Goal: Task Accomplishment & Management: Complete application form

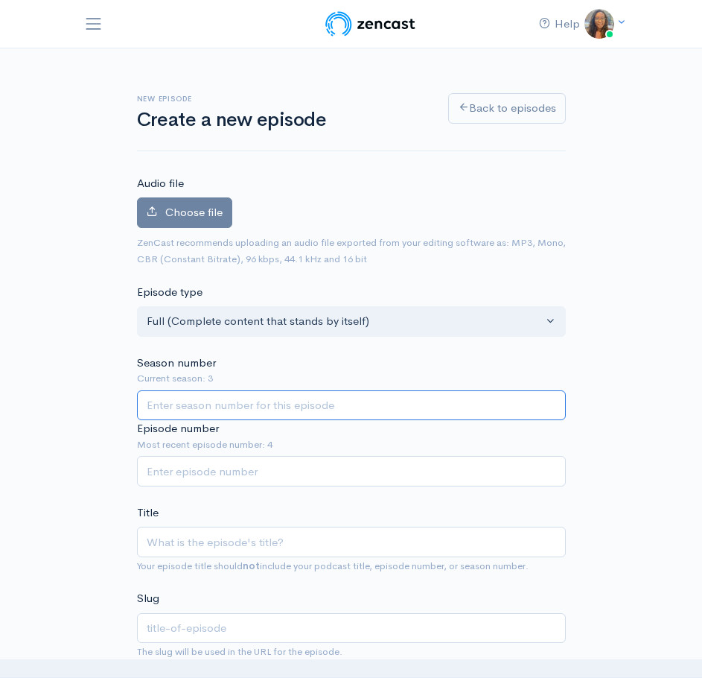
click at [253, 410] on input "Season number" at bounding box center [351, 405] width 429 height 31
type input "3"
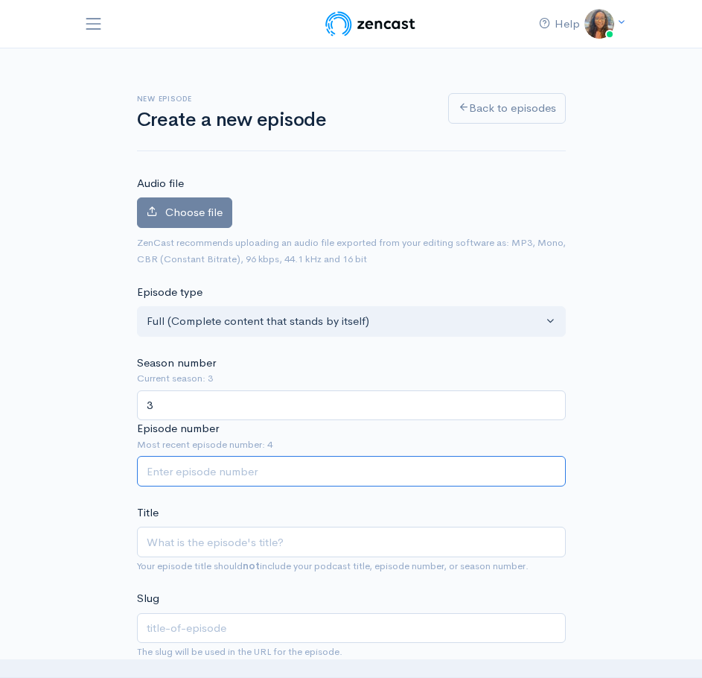
click at [282, 465] on input "Episode number" at bounding box center [351, 471] width 429 height 31
type input "5"
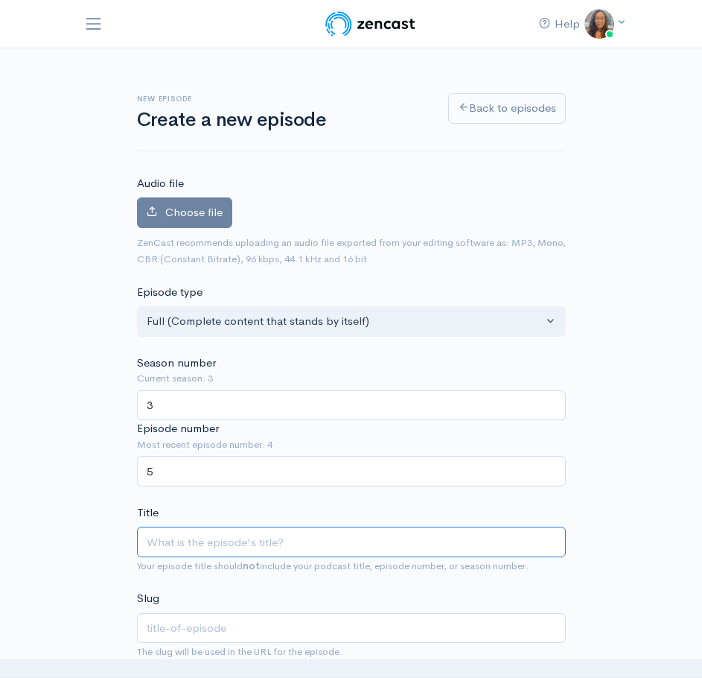
click at [246, 541] on input "Title" at bounding box center [351, 541] width 429 height 31
click at [206, 549] on input "Title" at bounding box center [351, 541] width 429 height 31
paste input "Tilé and Olly Meets: [PERSON_NAME]"
type input "Tilé and Olly Meets: [PERSON_NAME]"
type input "tile-and-olly-meets-[PERSON_NAME]"
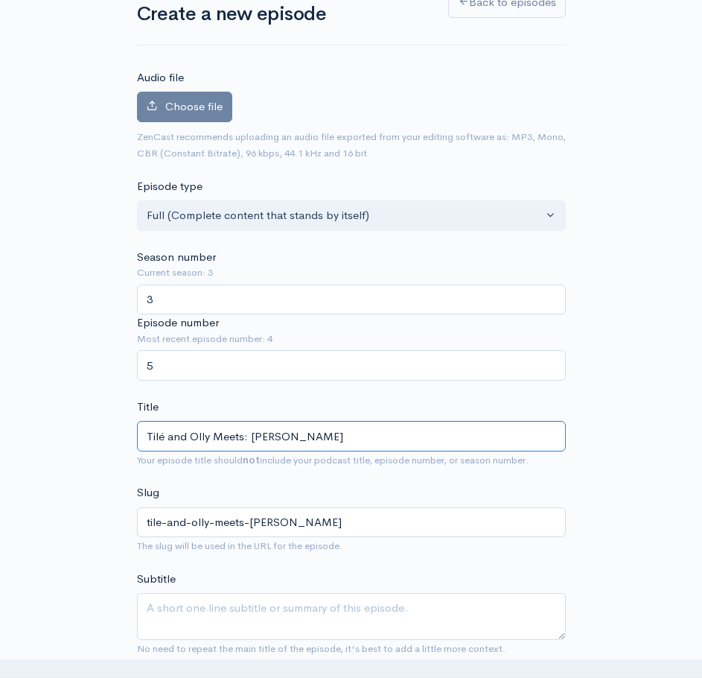
scroll to position [223, 0]
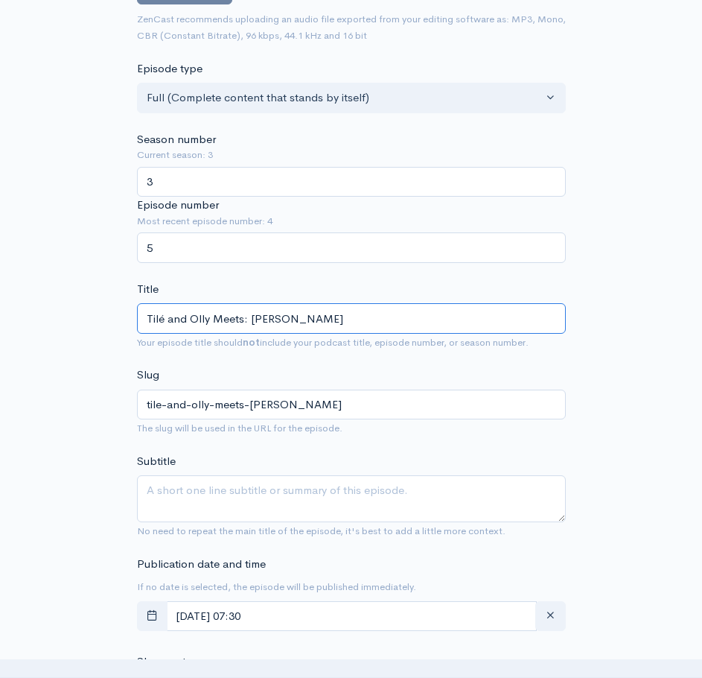
type input "Tilé and Olly Meets: [PERSON_NAME]"
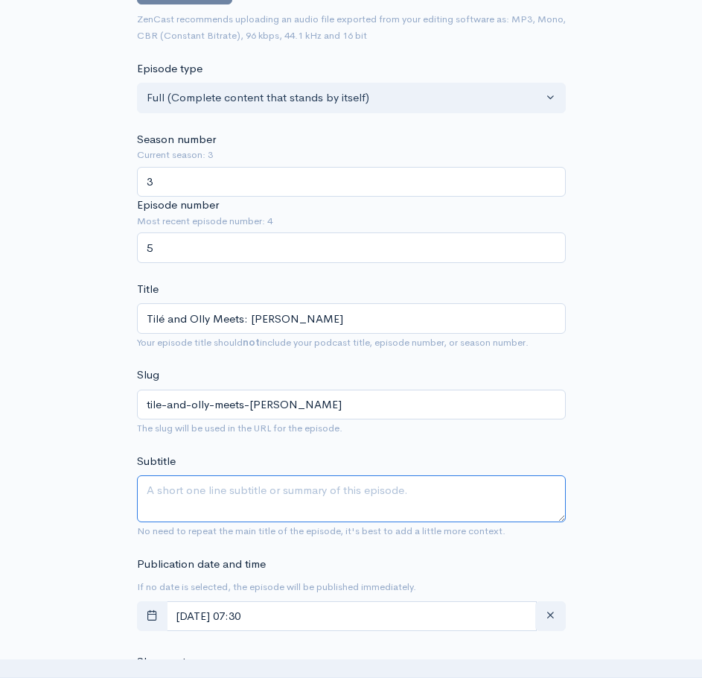
click at [238, 491] on textarea "Subtitle" at bounding box center [351, 498] width 429 height 47
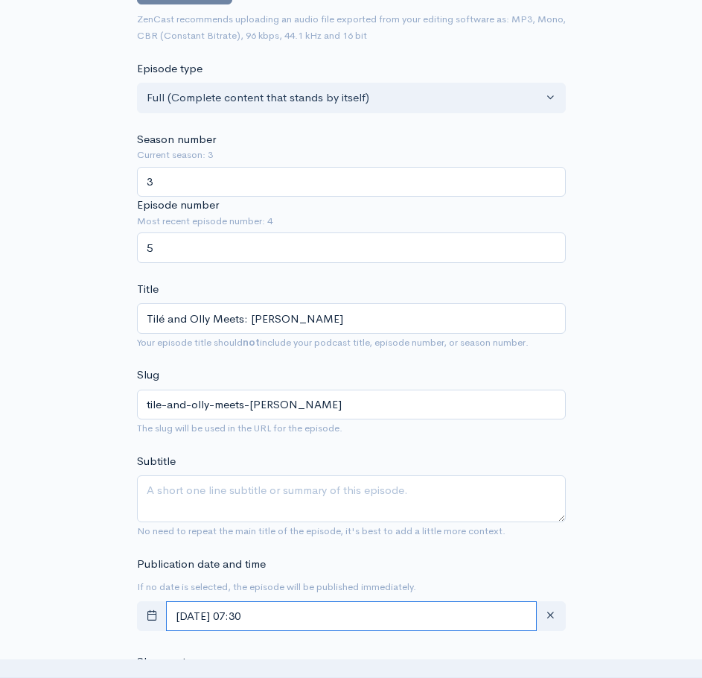
click at [447, 613] on input "October, 08 2025 07:30" at bounding box center [351, 616] width 371 height 31
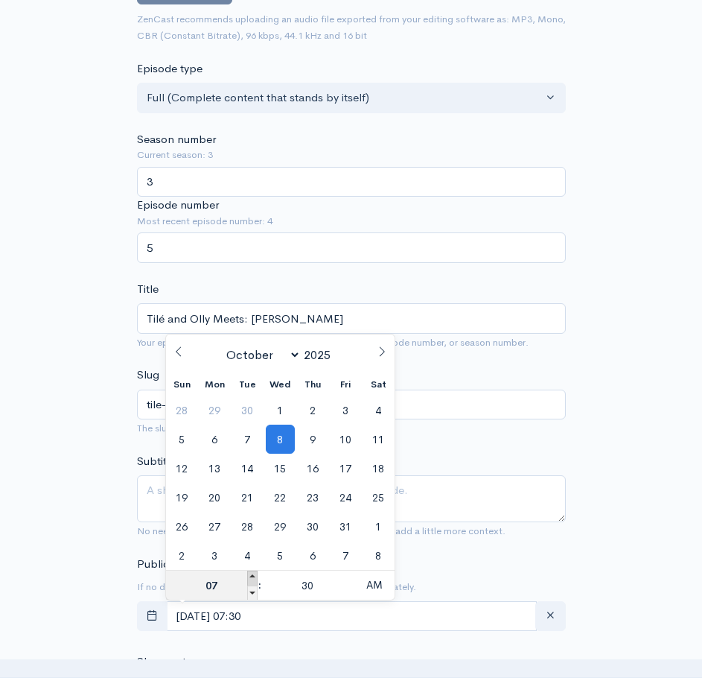
click at [254, 573] on span at bounding box center [252, 577] width 10 height 15
type input "October, 08 2025 08:30"
type input "08"
click at [310, 587] on input "30" at bounding box center [308, 585] width 92 height 30
click at [348, 594] on span at bounding box center [348, 592] width 10 height 15
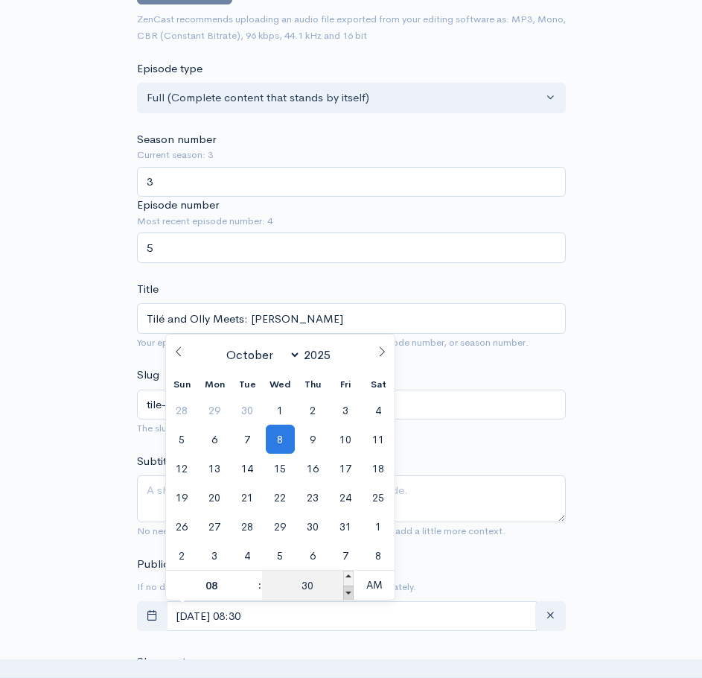
type input "October, 08 2025 08:25"
type input "25"
click at [348, 594] on span at bounding box center [348, 592] width 10 height 15
type input "October, 08 2025 08:20"
type input "20"
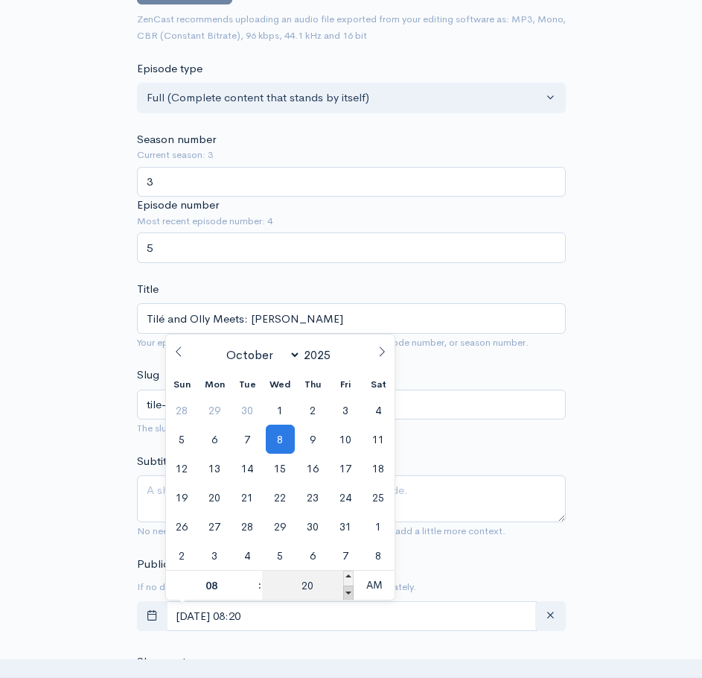
click at [348, 594] on span at bounding box center [348, 592] width 10 height 15
type input "October, 08 2025 08:15"
type input "15"
click at [348, 594] on span at bounding box center [348, 592] width 10 height 15
type input "October, 08 2025 08:10"
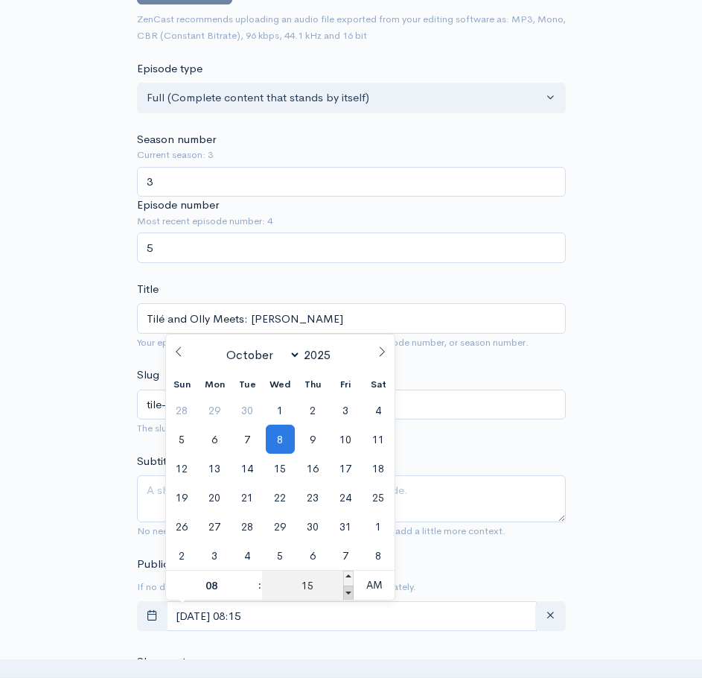
type input "10"
click at [348, 594] on span at bounding box center [348, 592] width 10 height 15
type input "October, 08 2025 08:05"
type input "05"
click at [348, 574] on span at bounding box center [348, 577] width 10 height 15
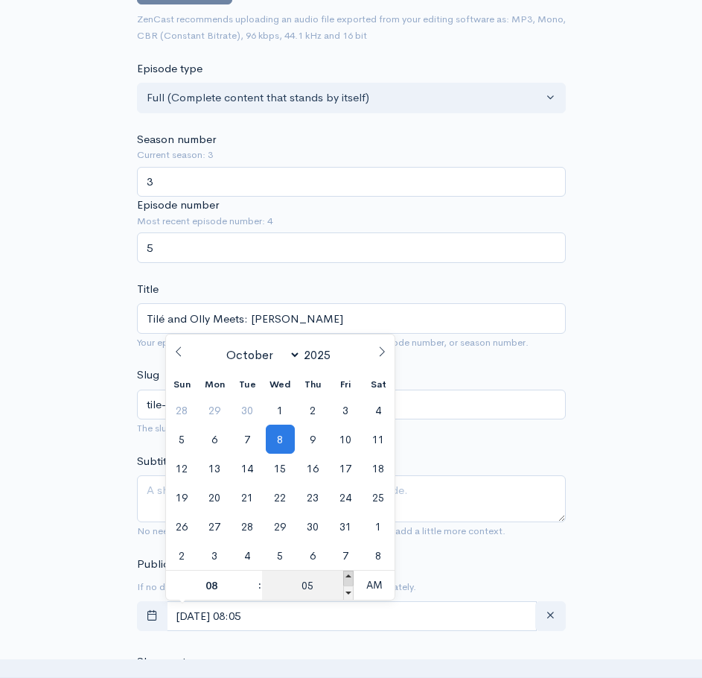
type input "October, 08 2025 08:10"
type input "10"
click at [349, 593] on span at bounding box center [348, 592] width 10 height 15
type input "October, 08 2025 08:05"
type input "05"
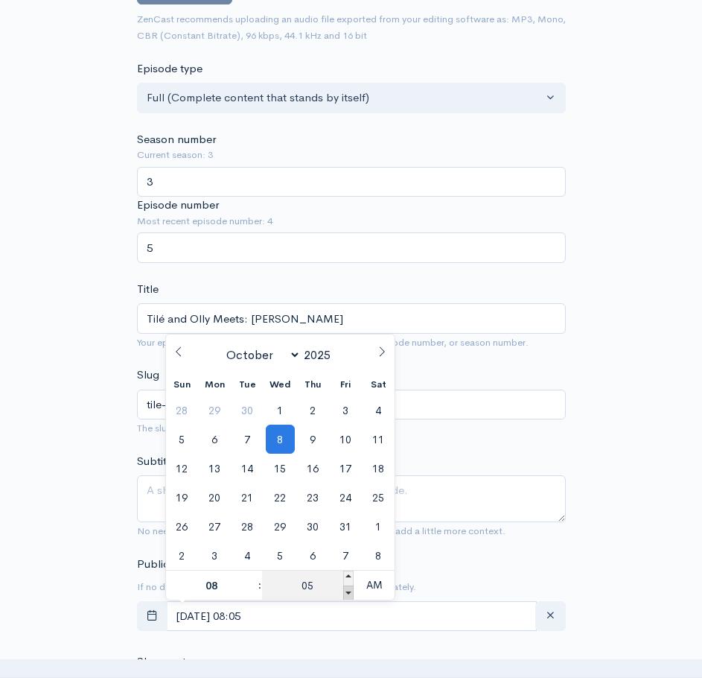
click at [350, 593] on span at bounding box center [348, 592] width 10 height 15
type input "[DATE] 08:00"
type input "00"
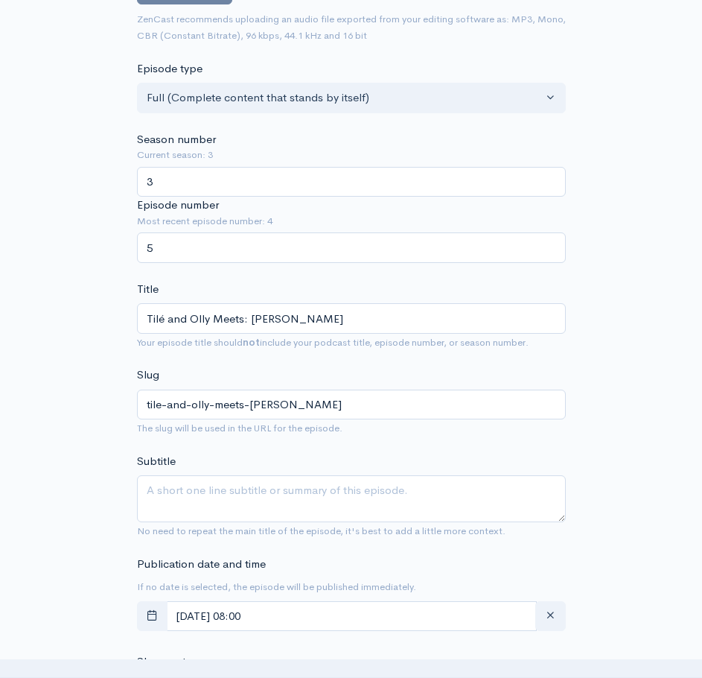
click at [616, 576] on div "New episode Create a new episode Back to episodes Audio file Choose file 0 ZenC…" at bounding box center [351, 678] width 536 height 1706
click at [238, 492] on textarea "Subtitle" at bounding box center [351, 498] width 429 height 47
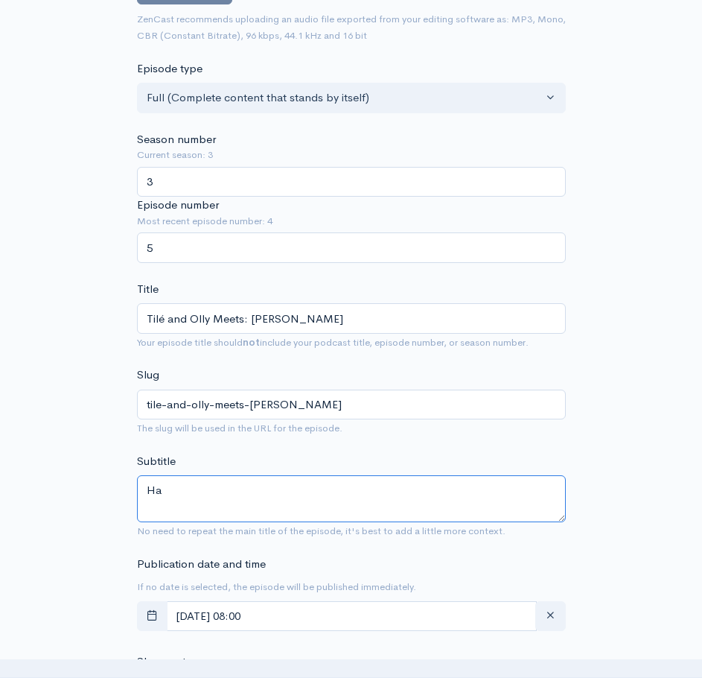
type textarea "H"
type textarea "T"
paste textarea "Tilé and Olly Meets: [PERSON_NAME]"
type textarea "T"
paste textarea "Tilé and Olly Meets: [PERSON_NAME]"
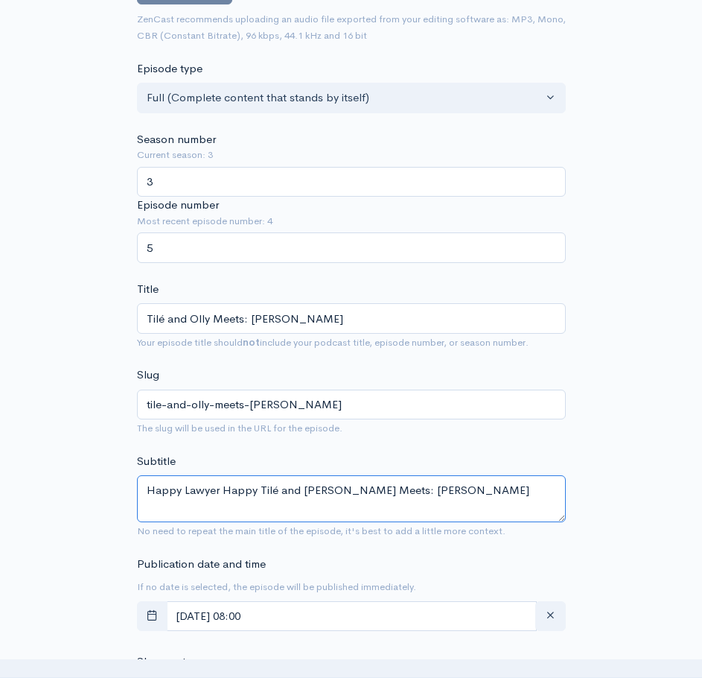
drag, startPoint x: 487, startPoint y: 482, endPoint x: 319, endPoint y: 481, distance: 168.3
click at [319, 481] on textarea "Happy Lawyer Happy Tilé and Olly Meets: Clarissa Rayward" at bounding box center [351, 498] width 429 height 47
click at [217, 487] on textarea "Happy Lawyer Happy Tilé and Olly" at bounding box center [351, 498] width 429 height 47
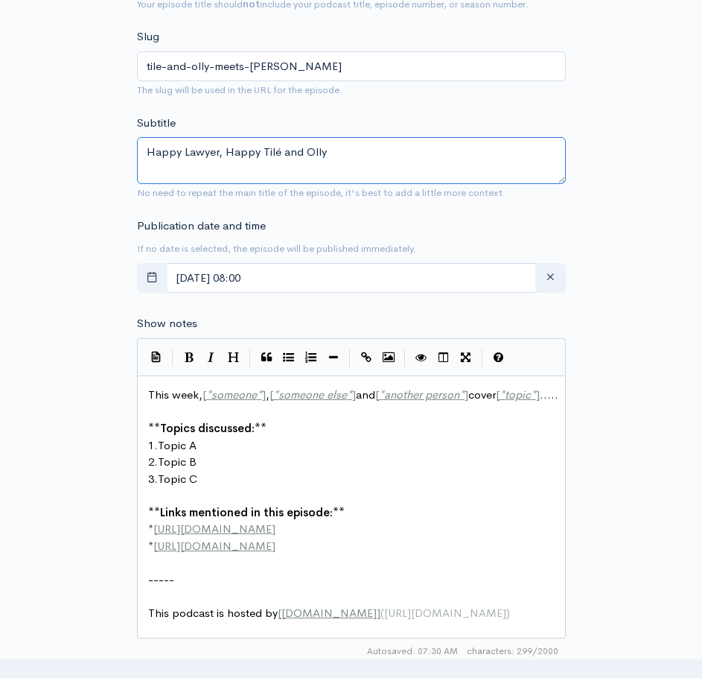
scroll to position [596, 0]
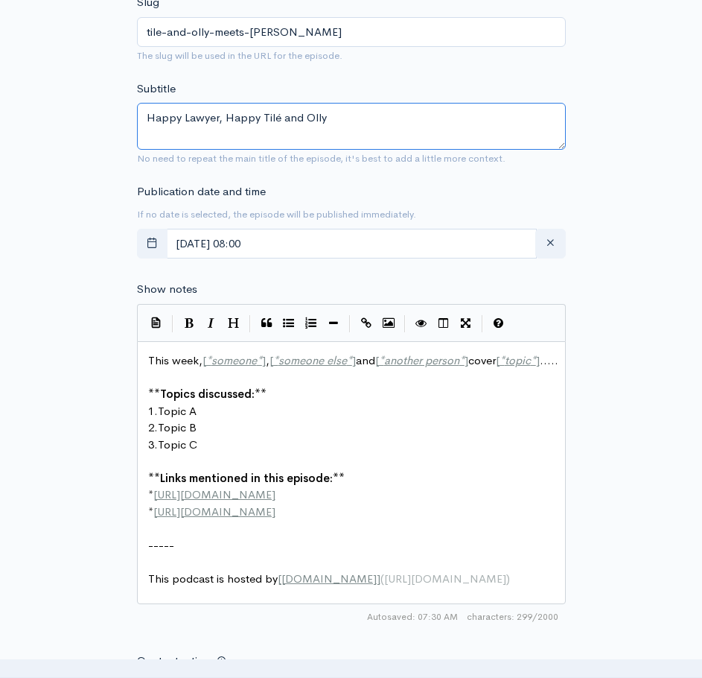
type textarea "Happy Lawyer, Happy Tilé and Olly"
click at [310, 403] on pre "** Topics discussed: **" at bounding box center [357, 394] width 424 height 17
type textarea "This week, [*someone*], [*someone else*] and [*another person*] cover [*topic*]…"
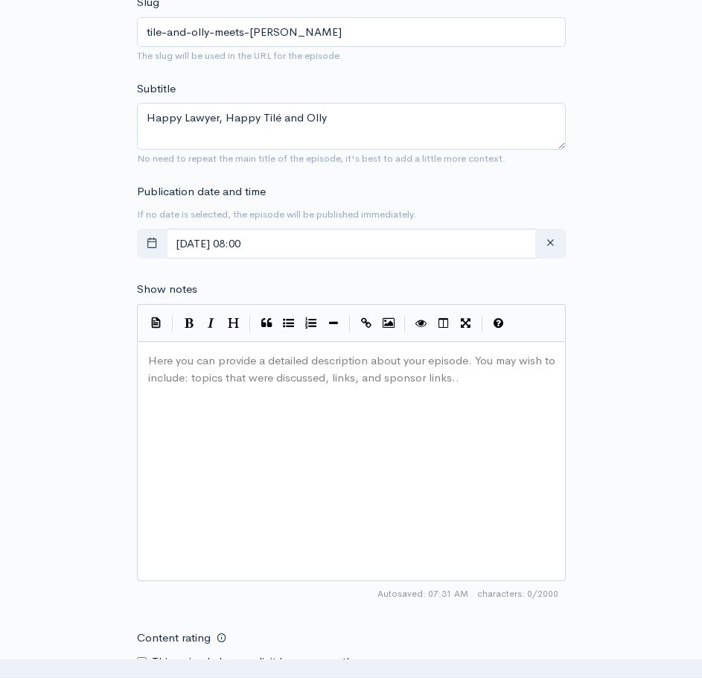
click at [285, 398] on div "Here you can provide a detailed description about your episode. You may wish to…" at bounding box center [370, 479] width 450 height 261
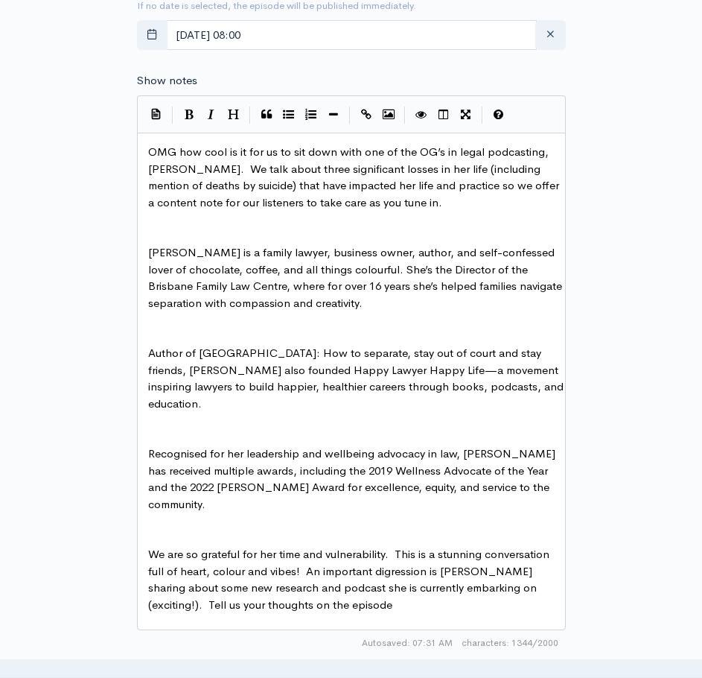
scroll to position [824, 0]
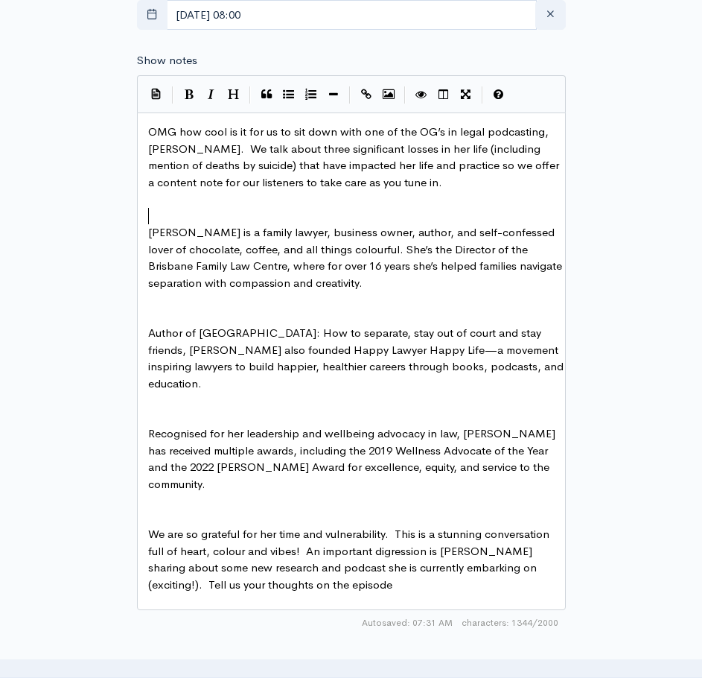
click at [233, 220] on pre "​" at bounding box center [357, 216] width 424 height 17
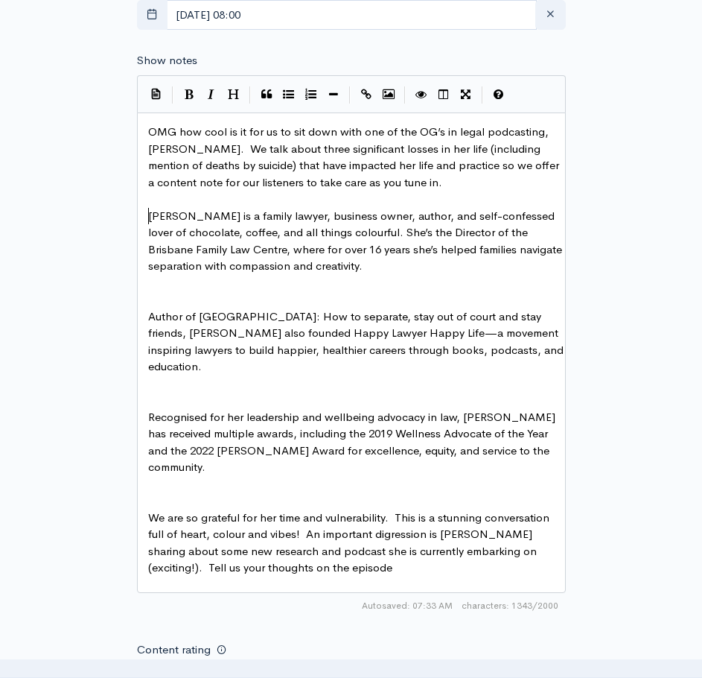
click at [200, 303] on pre "​" at bounding box center [357, 299] width 424 height 17
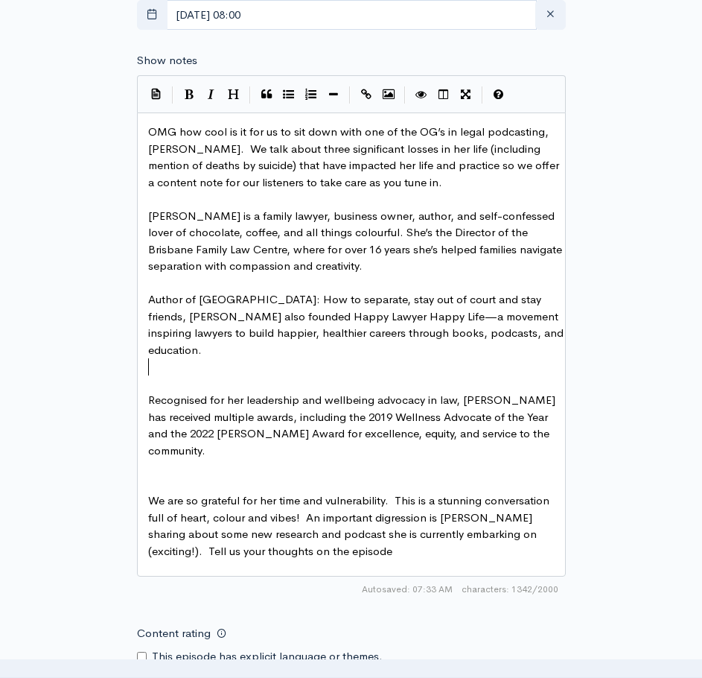
click at [196, 375] on pre "​" at bounding box center [357, 383] width 424 height 17
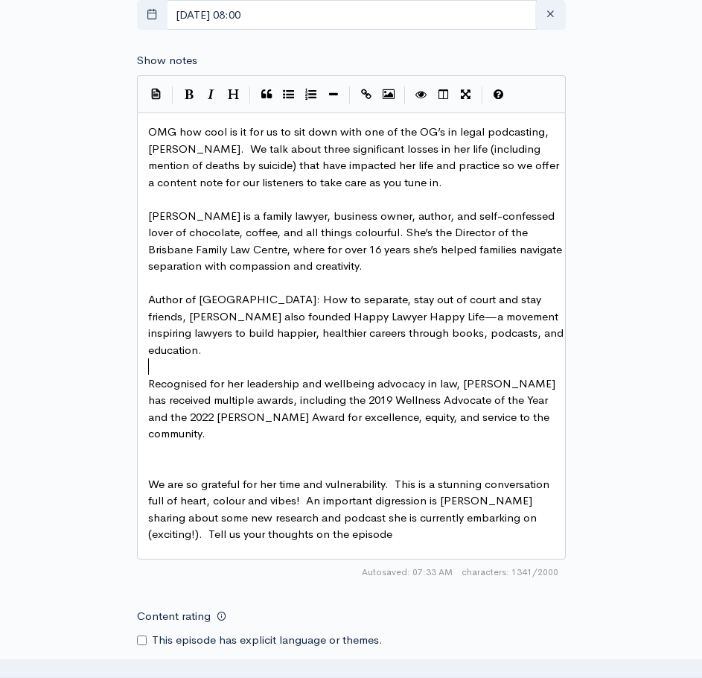
click at [204, 459] on pre "​" at bounding box center [357, 467] width 424 height 17
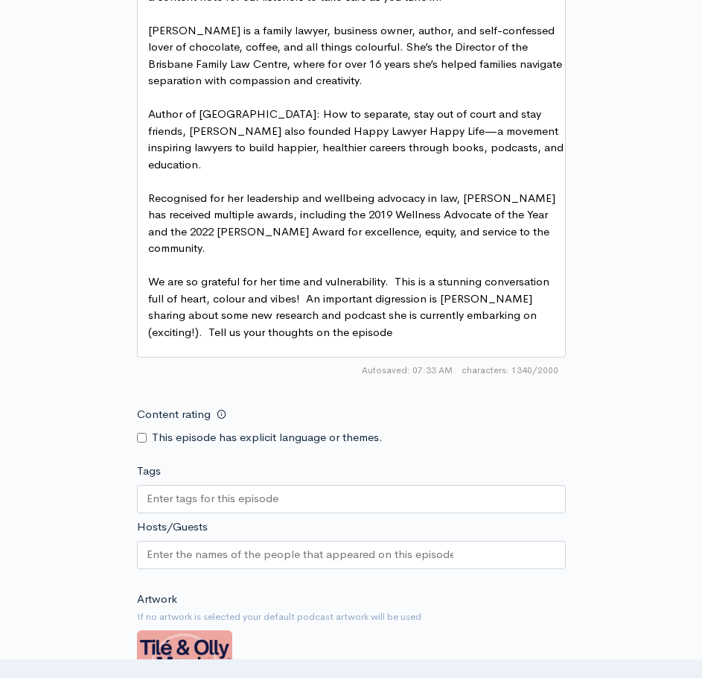
scroll to position [1197, 0]
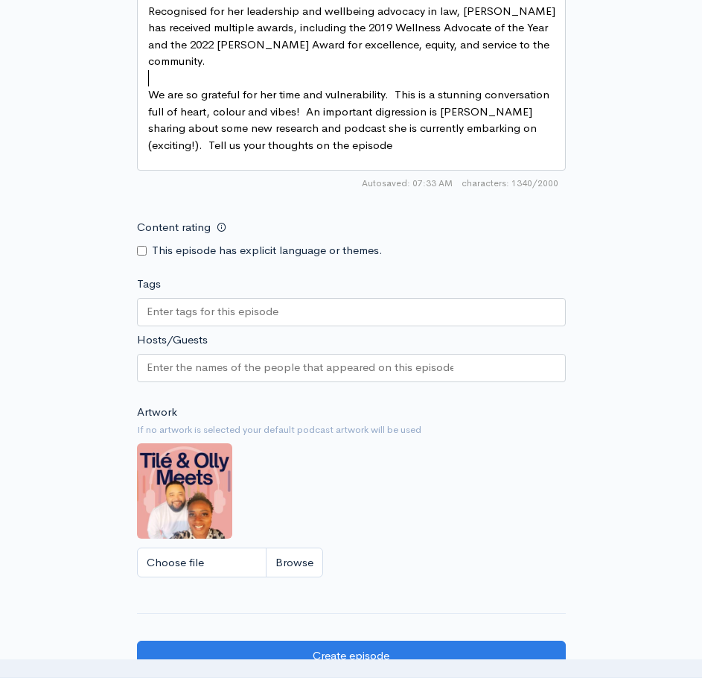
click at [209, 310] on input "Tags" at bounding box center [214, 311] width 134 height 17
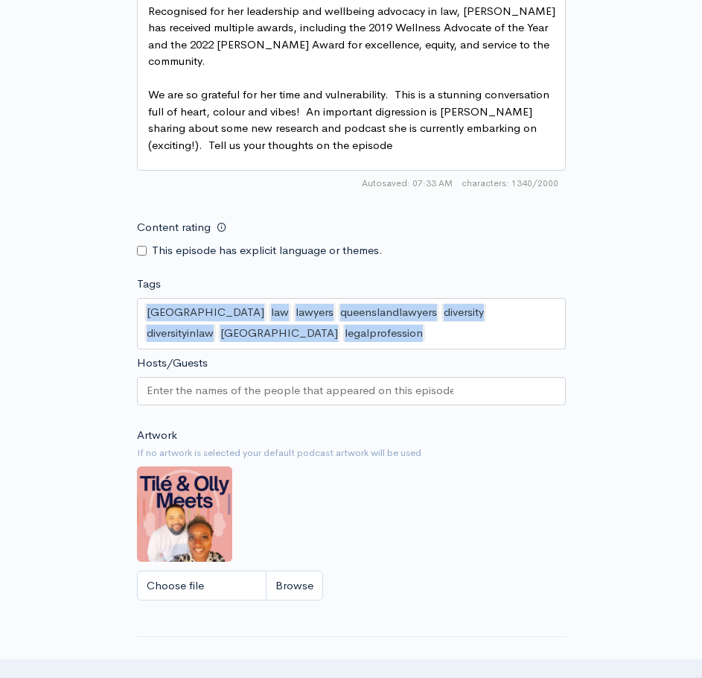
click at [216, 344] on div "queensland law lawyers queenslandlawyers diversity diversityinlaw australia leg…" at bounding box center [351, 326] width 429 height 57
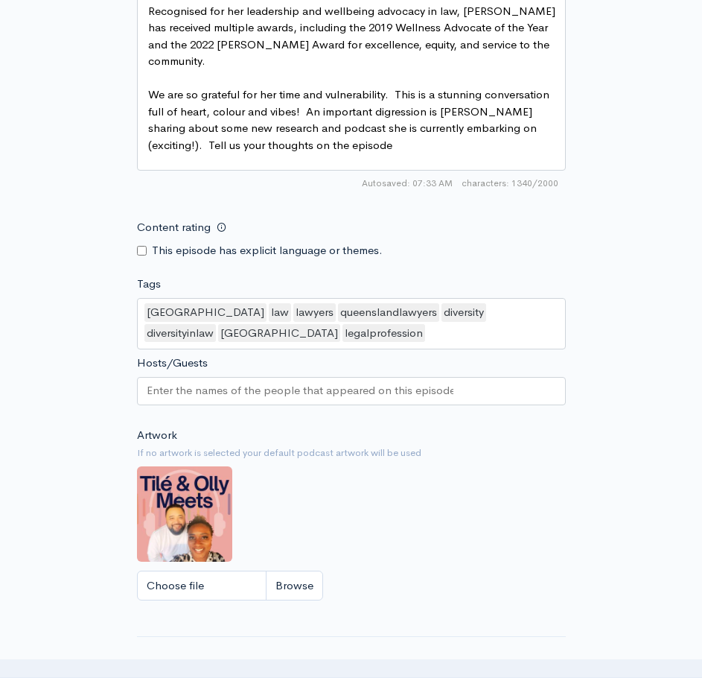
click at [258, 329] on div "queensland law lawyers queenslandlawyers diversity diversityinlaw australia leg…" at bounding box center [351, 323] width 429 height 51
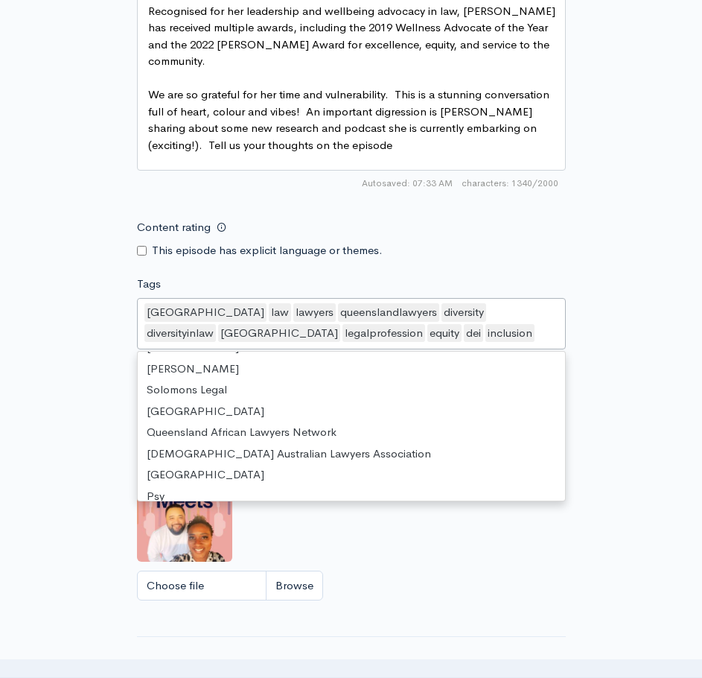
scroll to position [1747, 0]
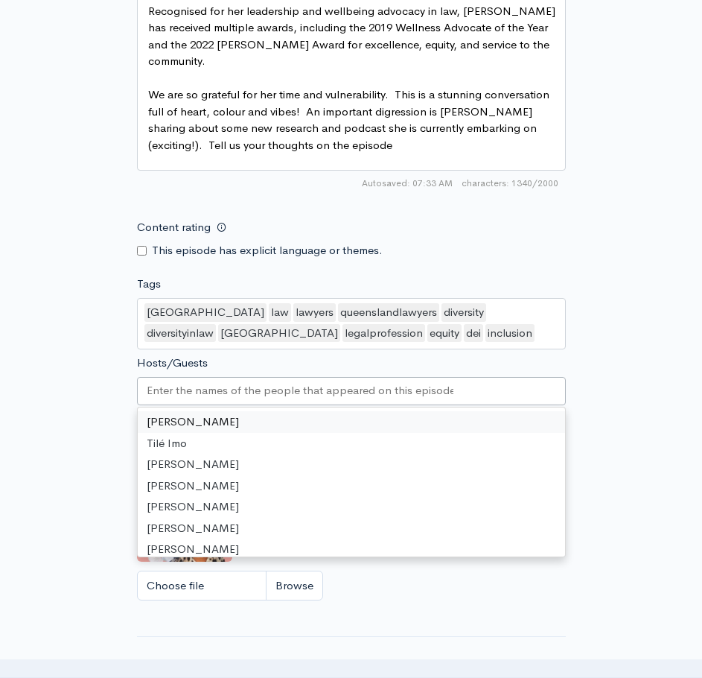
click at [462, 383] on div at bounding box center [351, 391] width 429 height 28
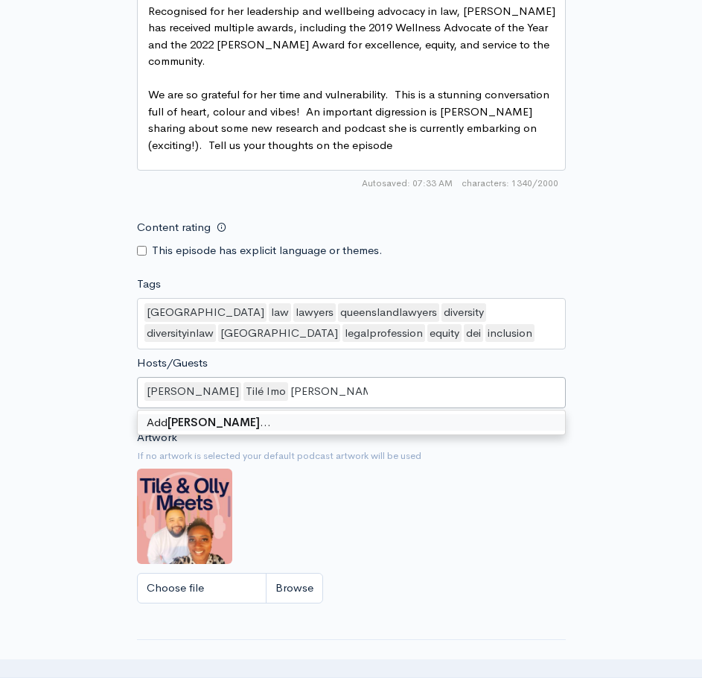
type input "[PERSON_NAME]"
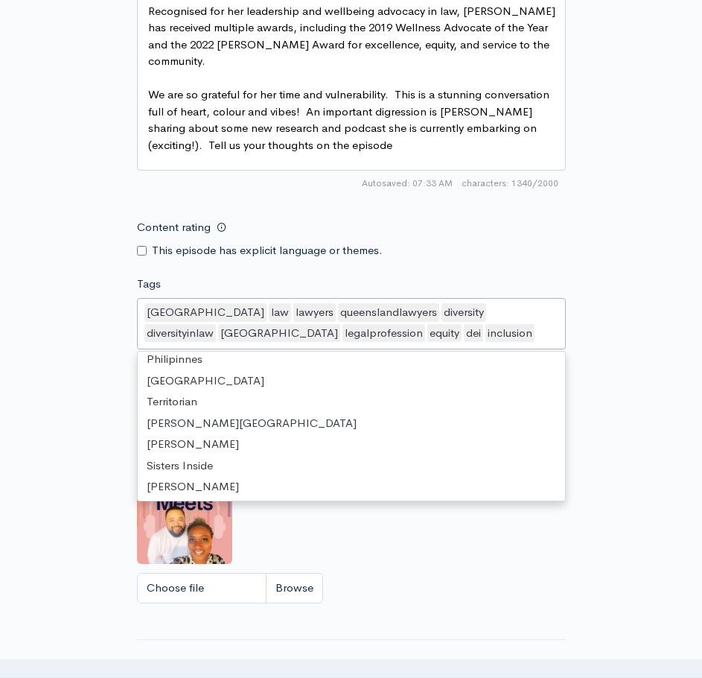
click at [371, 333] on div "queensland law lawyers queenslandlawyers diversity diversityinlaw australia leg…" at bounding box center [351, 323] width 429 height 51
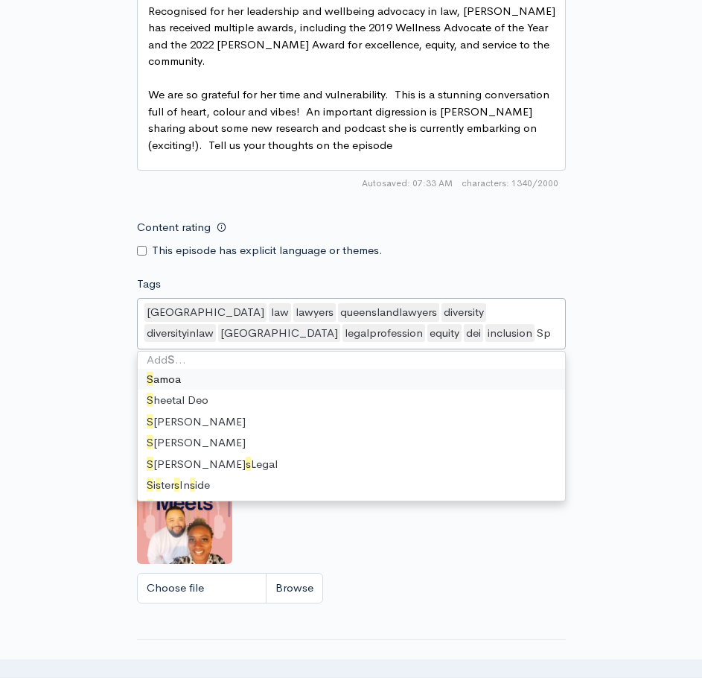
scroll to position [0, 0]
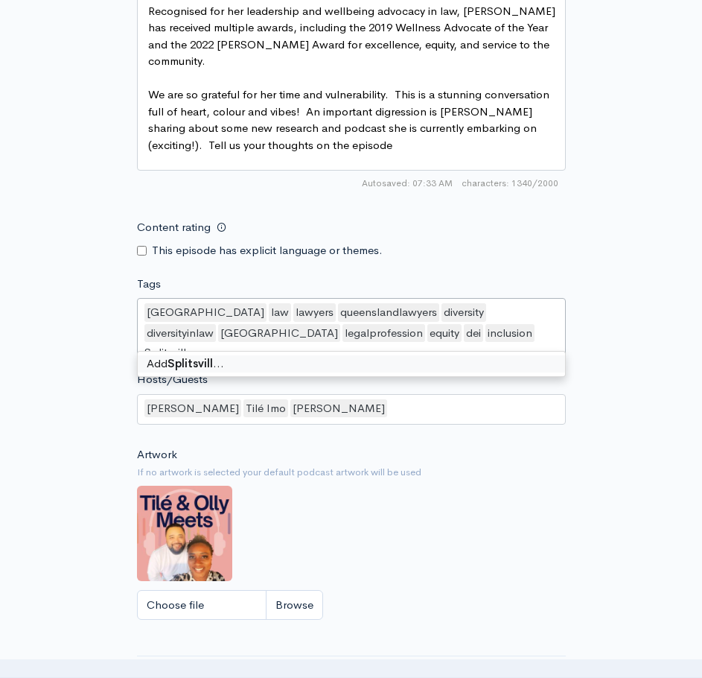
type input "[GEOGRAPHIC_DATA]"
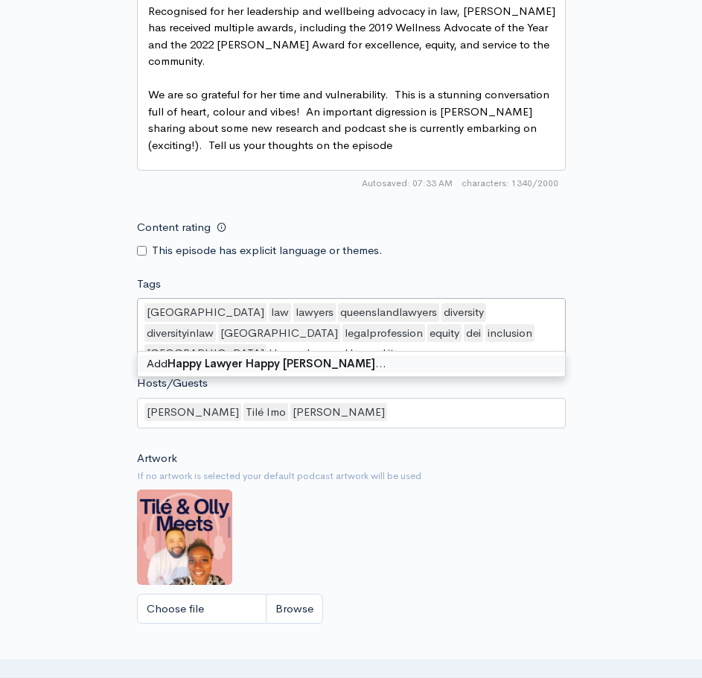
type input "Happy Lawyer Happy Life"
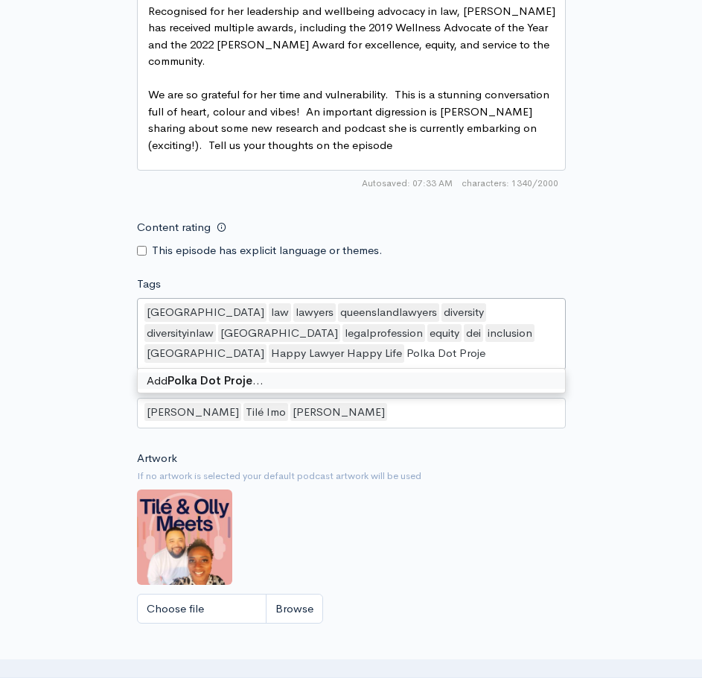
type input "Polka Dot Project"
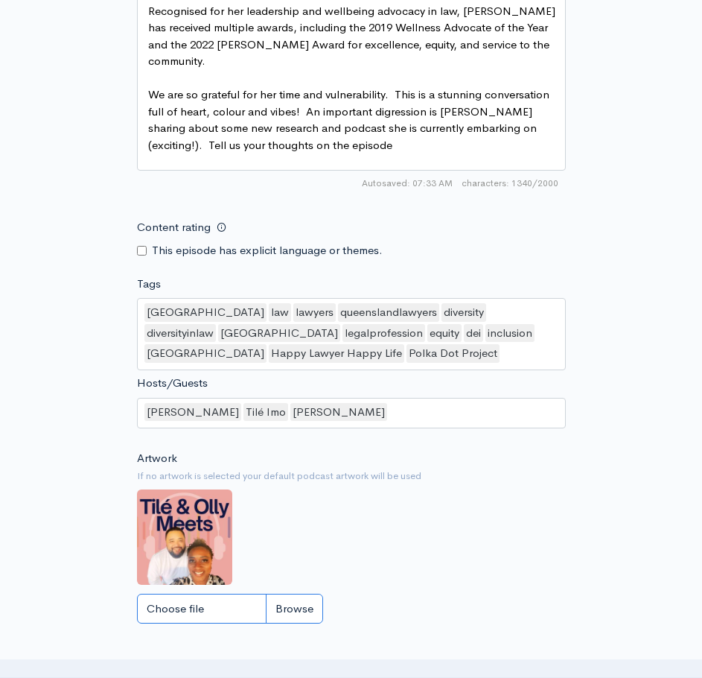
click at [290, 605] on input "Choose file" at bounding box center [230, 608] width 186 height 31
type input "C:\fakepath\Clarissa Cover.jpg"
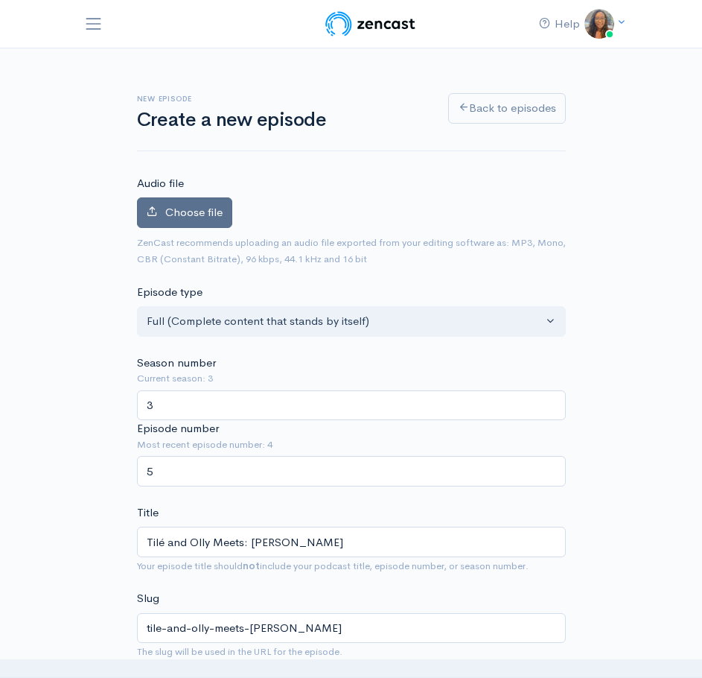
click at [208, 209] on span "Choose file" at bounding box center [193, 212] width 57 height 14
click at [0, 0] on input "Choose file" at bounding box center [0, 0] width 0 height 0
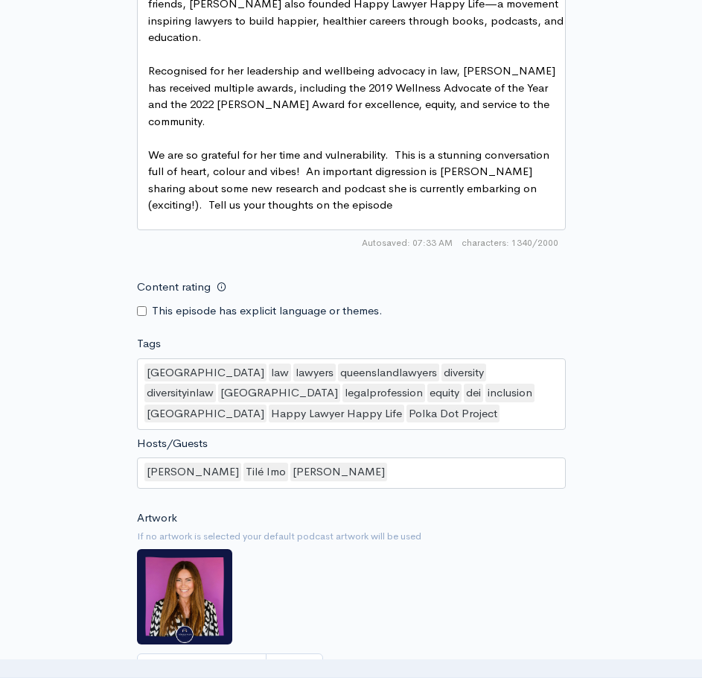
scroll to position [1596, 0]
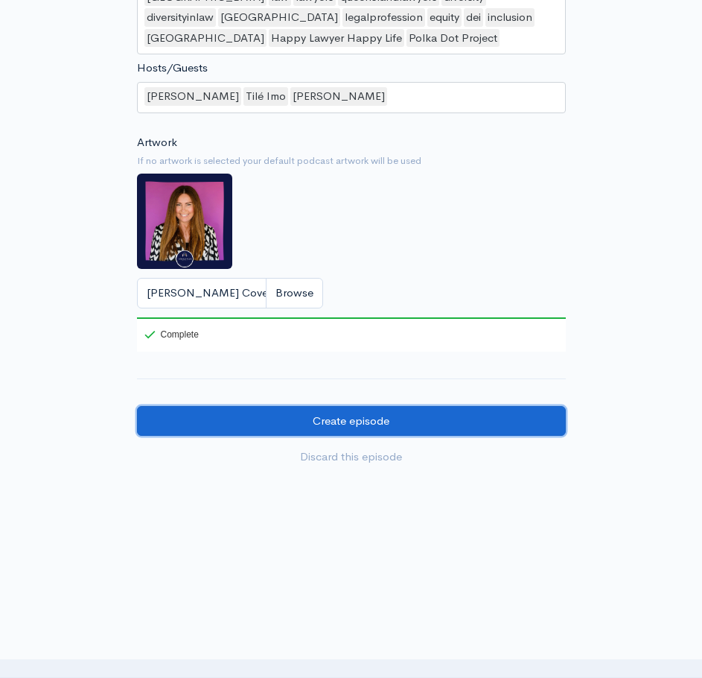
click at [300, 412] on input "Create episode" at bounding box center [351, 421] width 429 height 31
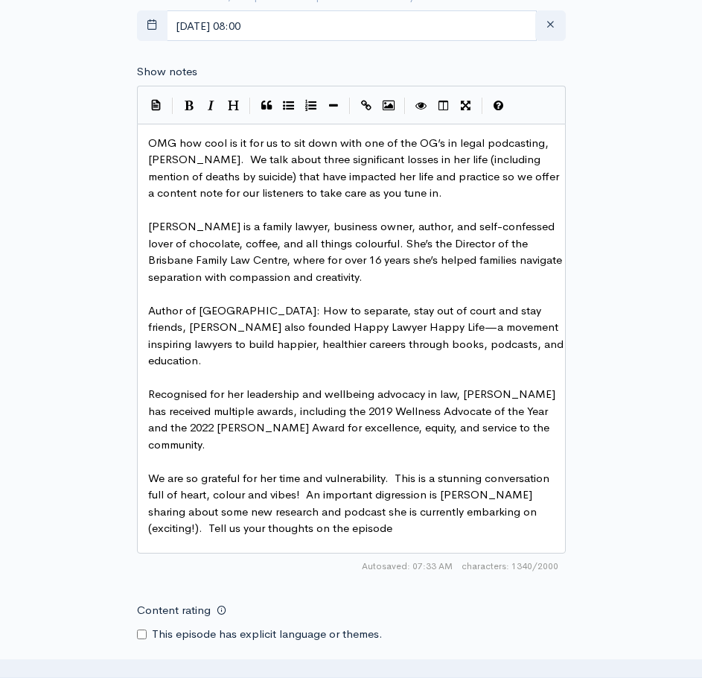
scroll to position [628, 0]
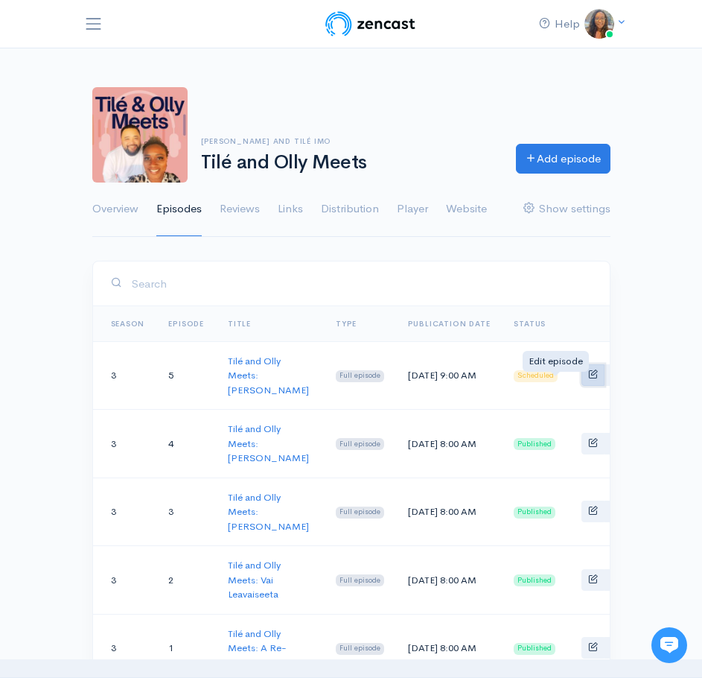
click at [588, 378] on span "Basic example" at bounding box center [593, 374] width 10 height 10
select select "9"
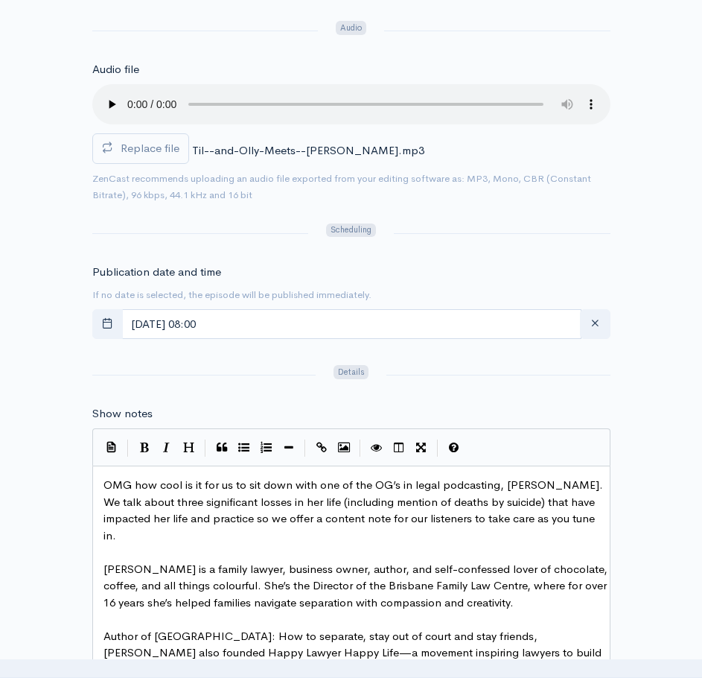
scroll to position [670, 0]
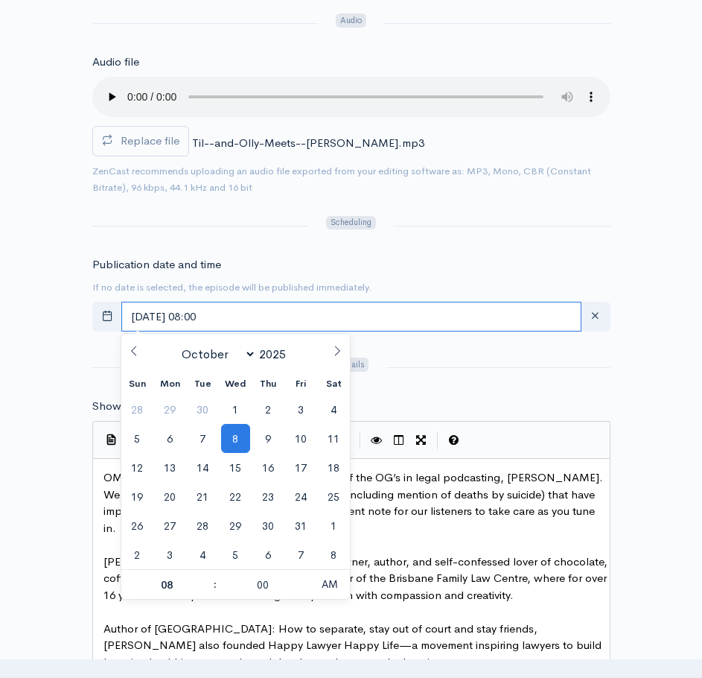
click at [230, 316] on input "[DATE] 08:00" at bounding box center [351, 317] width 460 height 31
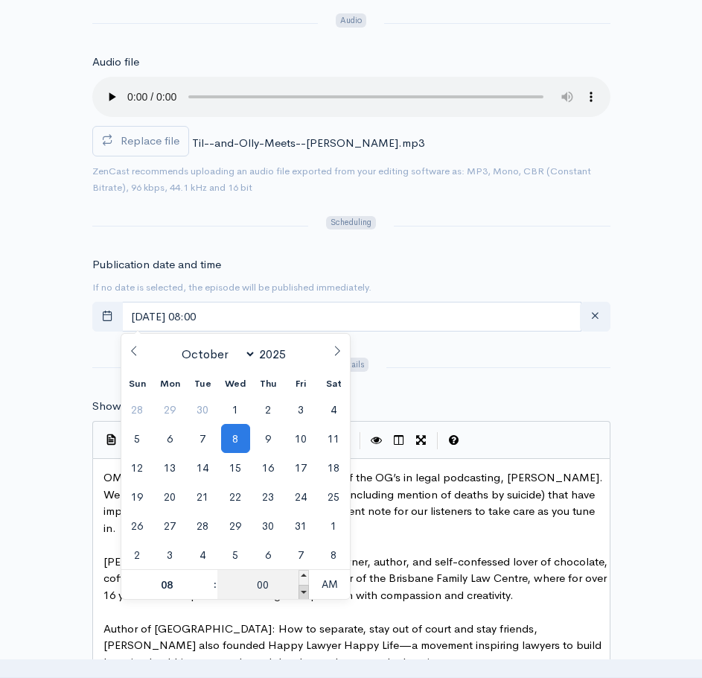
click at [304, 587] on span at bounding box center [304, 591] width 10 height 15
type input "[DATE] 07:55"
type input "07"
type input "55"
click at [662, 387] on div "Title Tilé and Olly Meets: [PERSON_NAME] Your episode title should not include …" at bounding box center [351, 503] width 702 height 1826
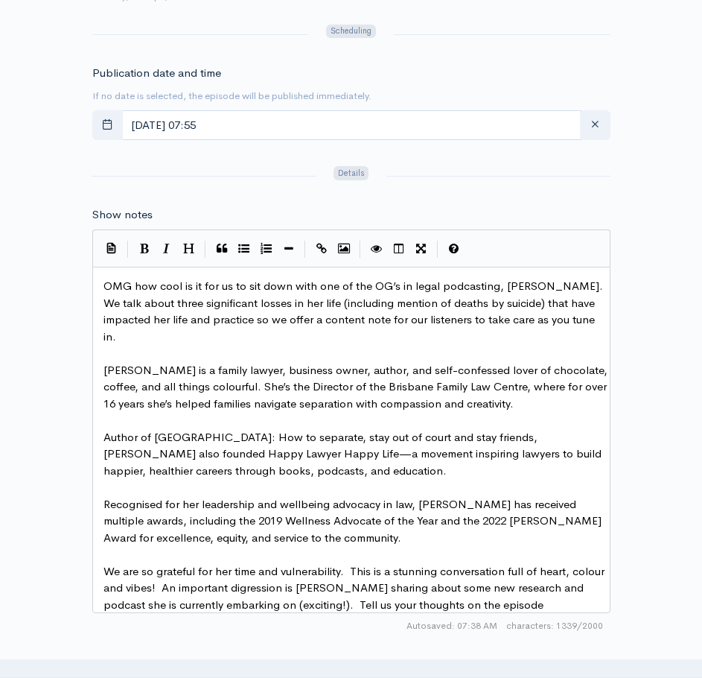
scroll to position [774, 0]
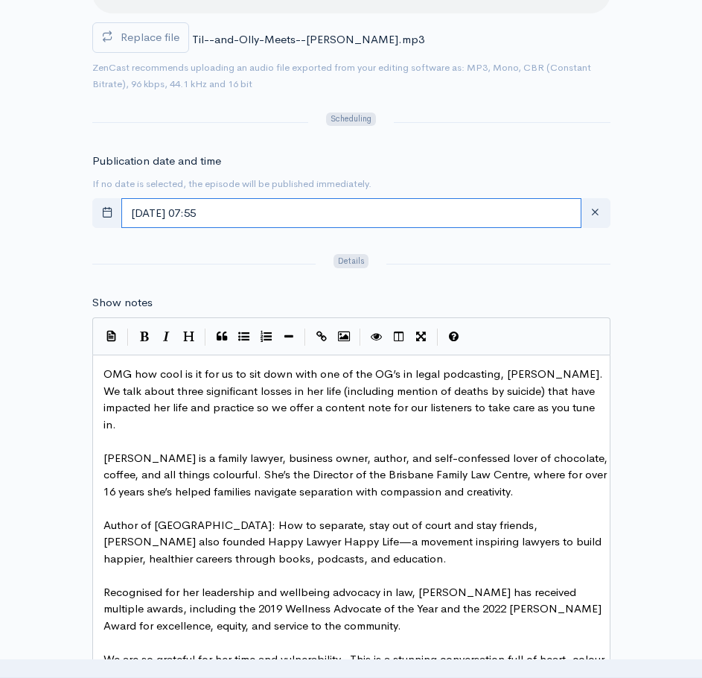
click at [239, 212] on input "[DATE] 07:55" at bounding box center [351, 213] width 460 height 31
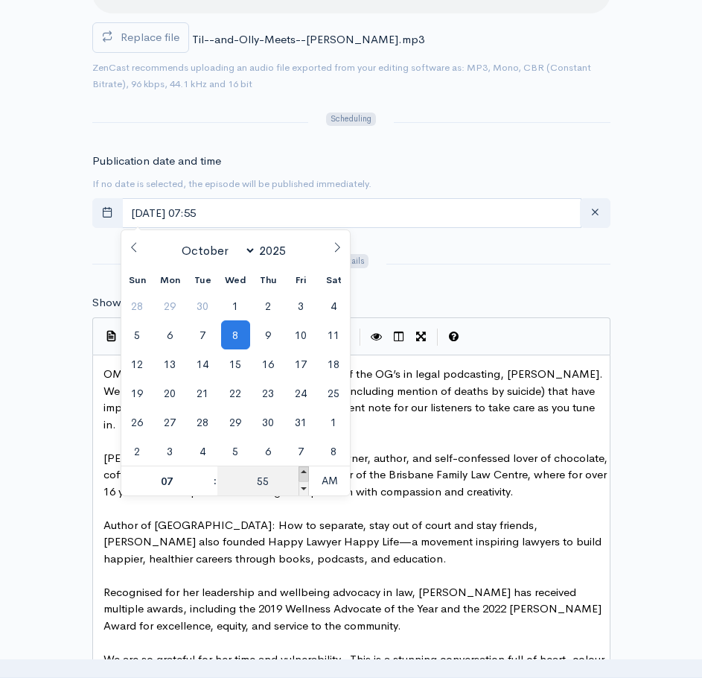
click at [302, 470] on span at bounding box center [304, 473] width 10 height 15
type input "[DATE] 08:00"
type input "08"
type input "00"
click at [664, 357] on div "Title Tilé and Olly Meets: [PERSON_NAME] Your episode title should not include …" at bounding box center [351, 400] width 702 height 1826
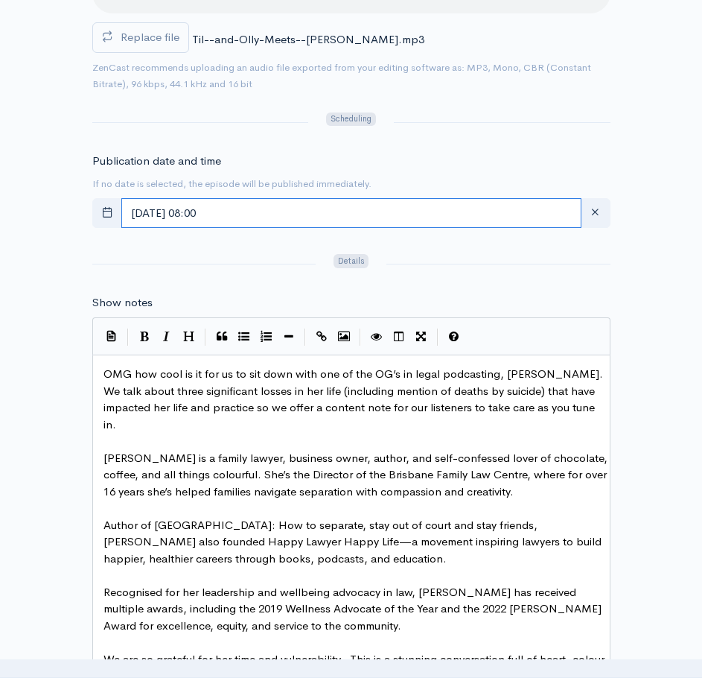
click at [229, 213] on input "[DATE] 08:00" at bounding box center [351, 213] width 460 height 31
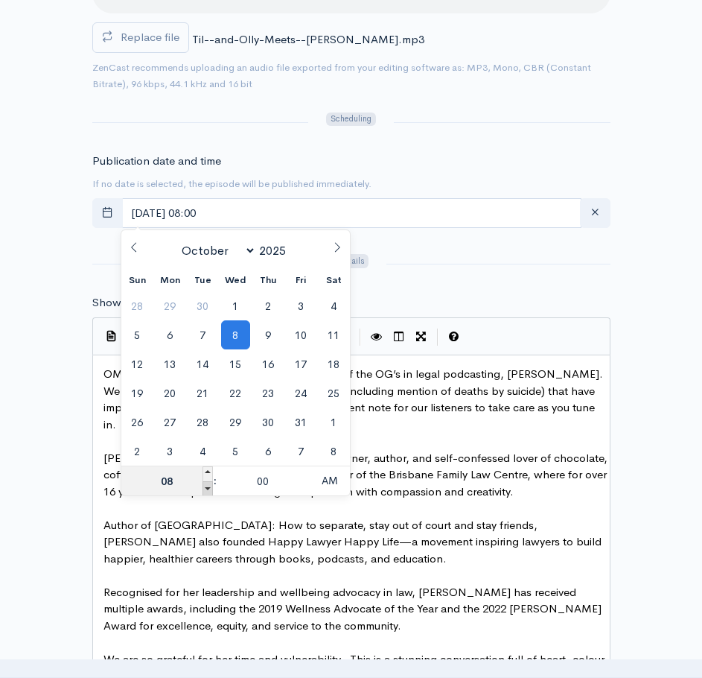
click at [210, 488] on span at bounding box center [208, 488] width 10 height 15
type input "[DATE] 07:00"
type input "07"
click at [650, 386] on div "Title Tilé and Olly Meets: [PERSON_NAME] Your episode title should not include …" at bounding box center [351, 400] width 702 height 1826
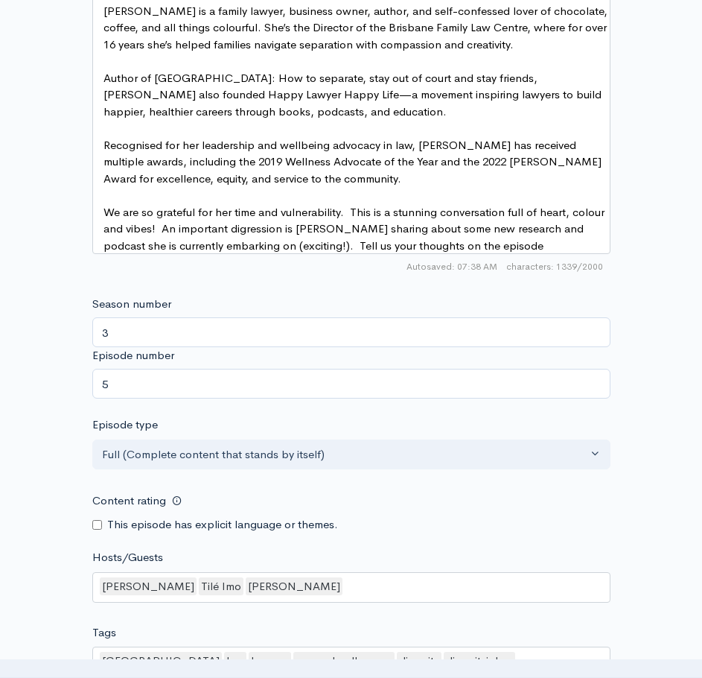
scroll to position [1593, 0]
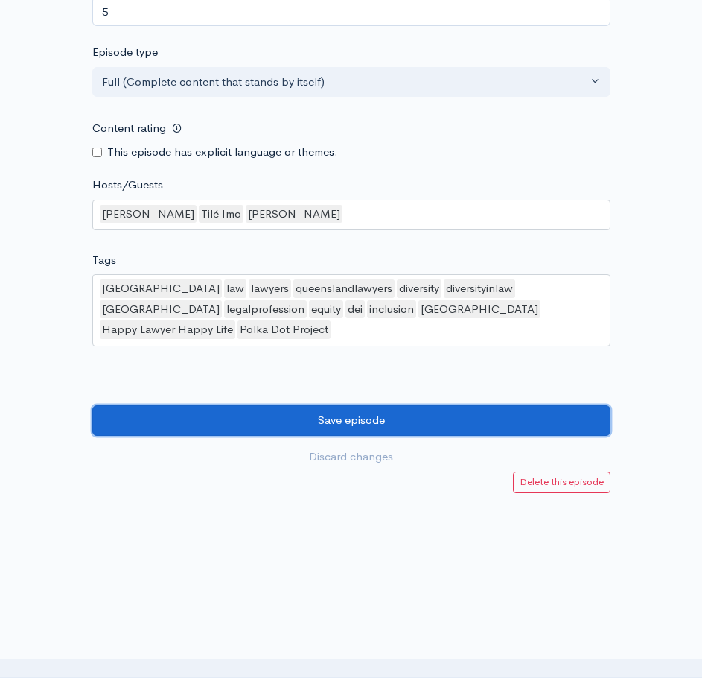
click at [365, 410] on input "Save episode" at bounding box center [351, 420] width 518 height 31
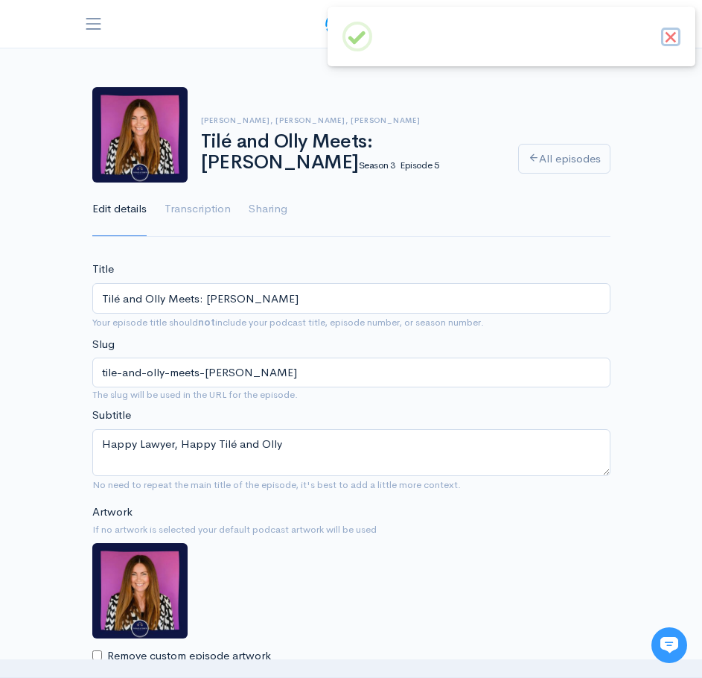
click at [675, 36] on button "×" at bounding box center [670, 37] width 19 height 19
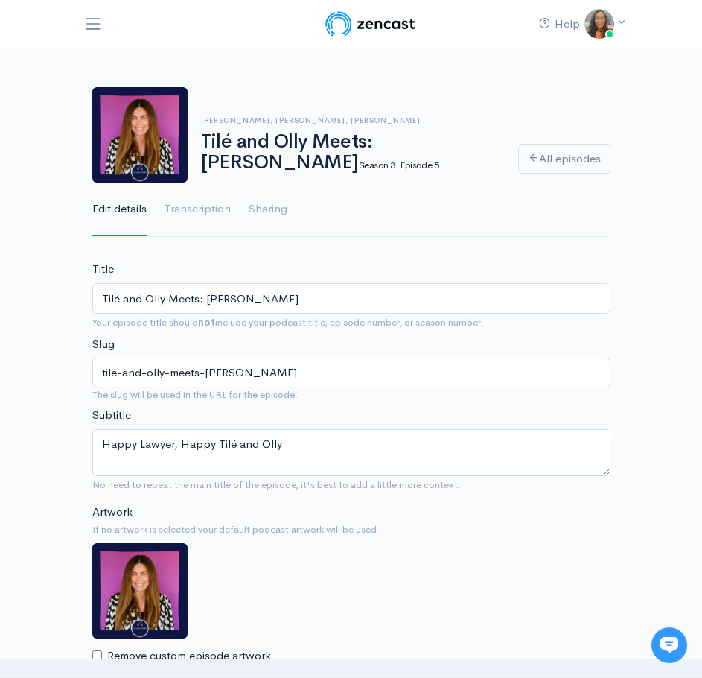
click at [101, 21] on span "Toggle navigation" at bounding box center [93, 23] width 19 height 19
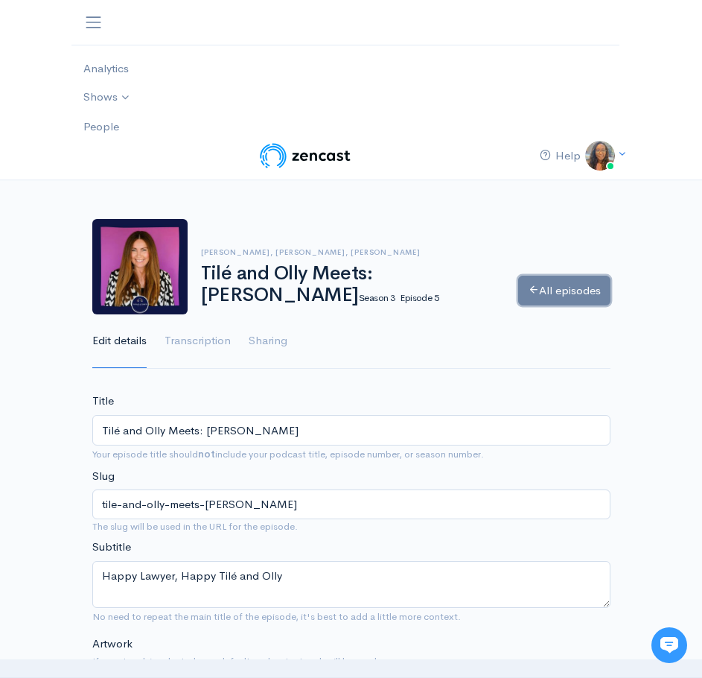
click at [550, 280] on link "All episodes" at bounding box center [564, 290] width 92 height 31
